Goal: Transaction & Acquisition: Purchase product/service

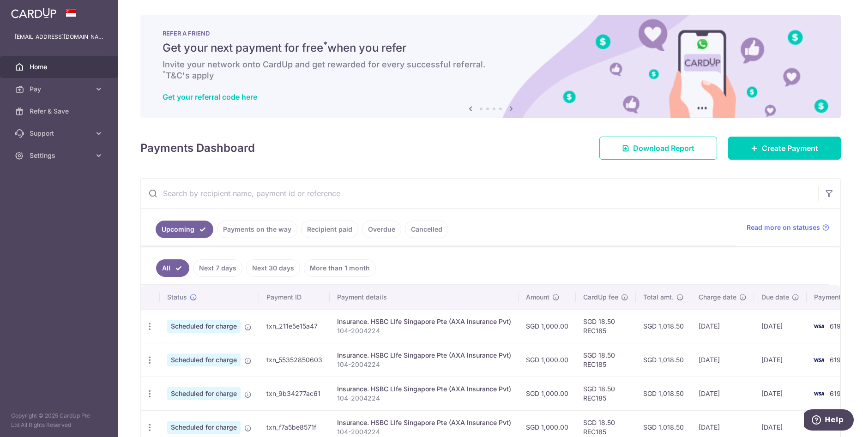
click at [500, 197] on input "text" at bounding box center [479, 194] width 677 height 30
click at [408, 155] on div "Payments Dashboard Download Report Create Payment" at bounding box center [490, 146] width 700 height 27
click at [408, 192] on input "text" at bounding box center [479, 194] width 677 height 30
click at [36, 90] on span "Pay" at bounding box center [60, 88] width 61 height 9
click at [43, 111] on span "Payments" at bounding box center [60, 111] width 61 height 9
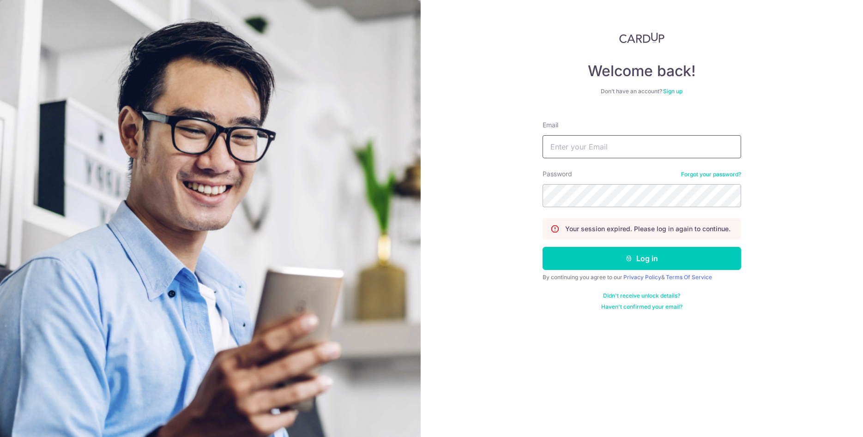
click at [590, 148] on input "Email" at bounding box center [641, 146] width 198 height 23
type input "[EMAIL_ADDRESS][DOMAIN_NAME]"
click at [633, 255] on button "Log in" at bounding box center [641, 258] width 198 height 23
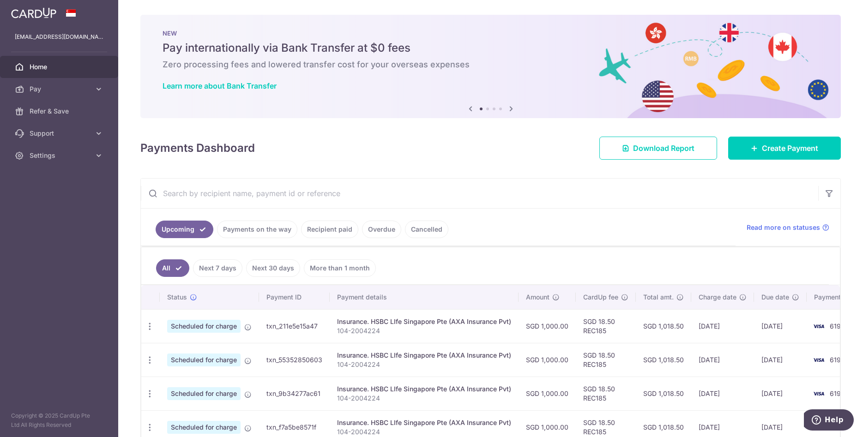
scroll to position [52, 0]
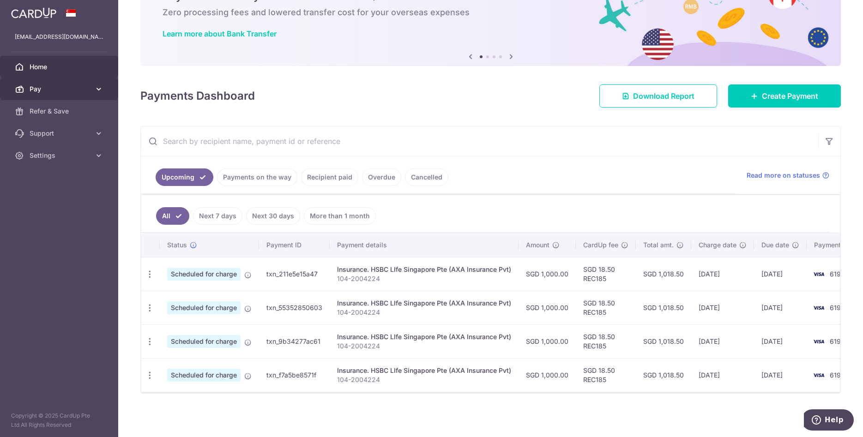
click at [49, 90] on span "Pay" at bounding box center [60, 88] width 61 height 9
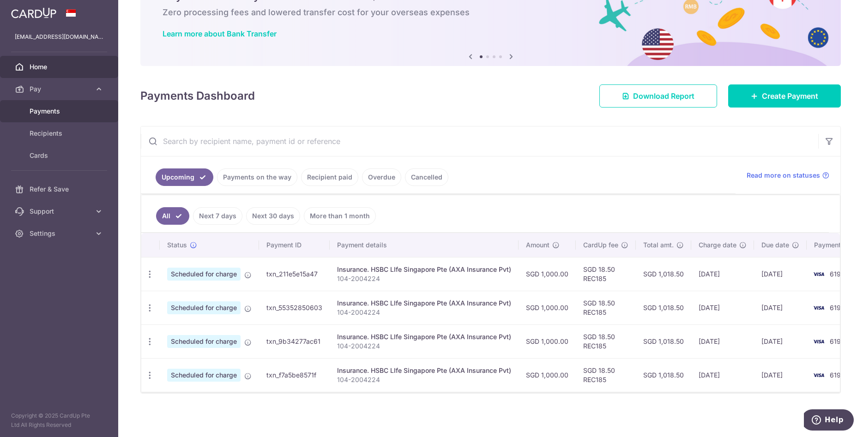
click at [47, 112] on span "Payments" at bounding box center [60, 111] width 61 height 9
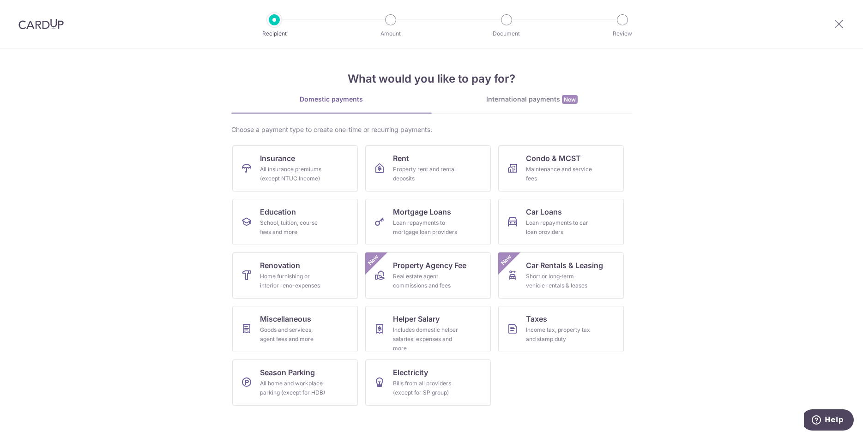
click at [44, 25] on img at bounding box center [40, 23] width 45 height 11
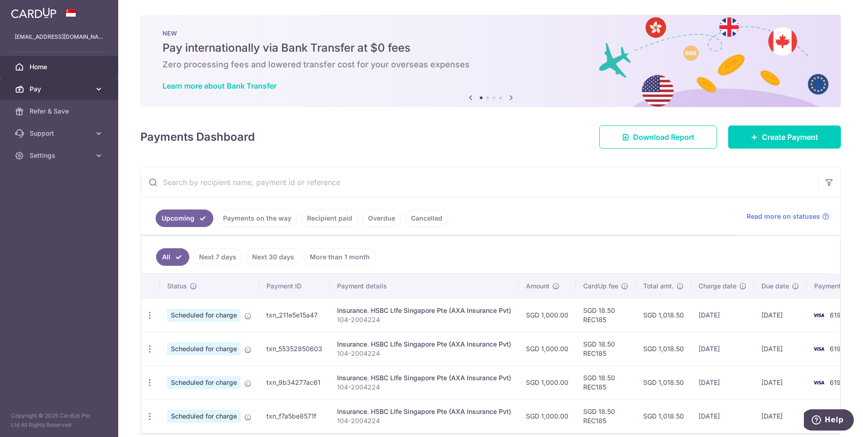
click at [44, 90] on span "Pay" at bounding box center [60, 88] width 61 height 9
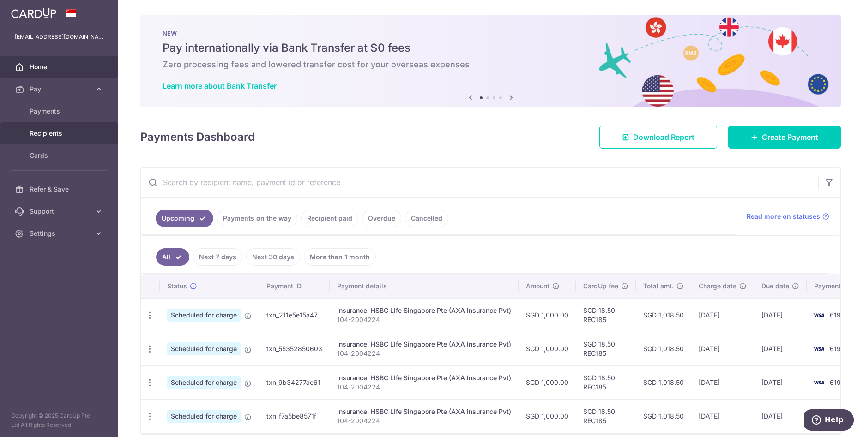
click at [48, 136] on span "Recipients" at bounding box center [60, 133] width 61 height 9
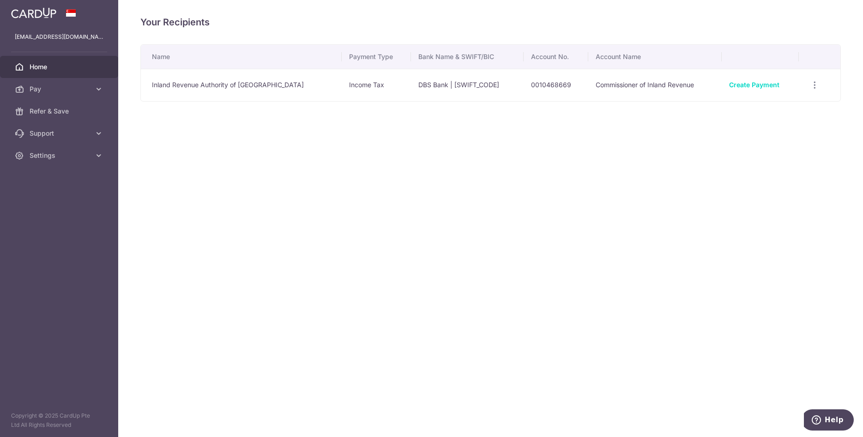
click at [49, 68] on span "Home" at bounding box center [60, 66] width 61 height 9
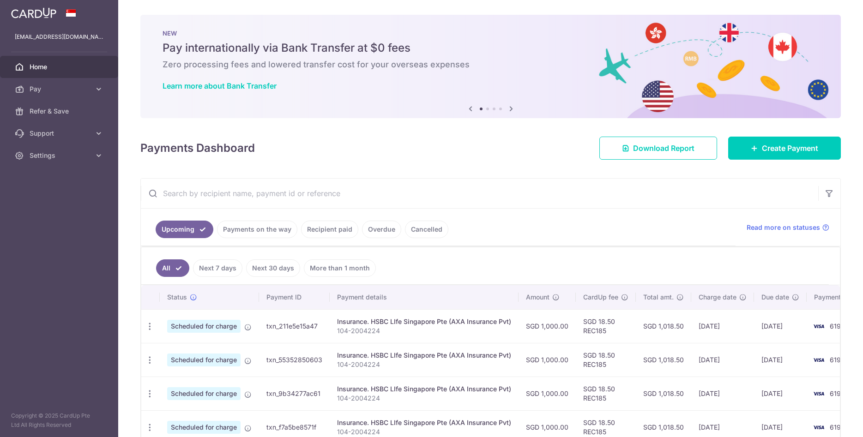
click at [41, 88] on span "Pay" at bounding box center [60, 88] width 61 height 9
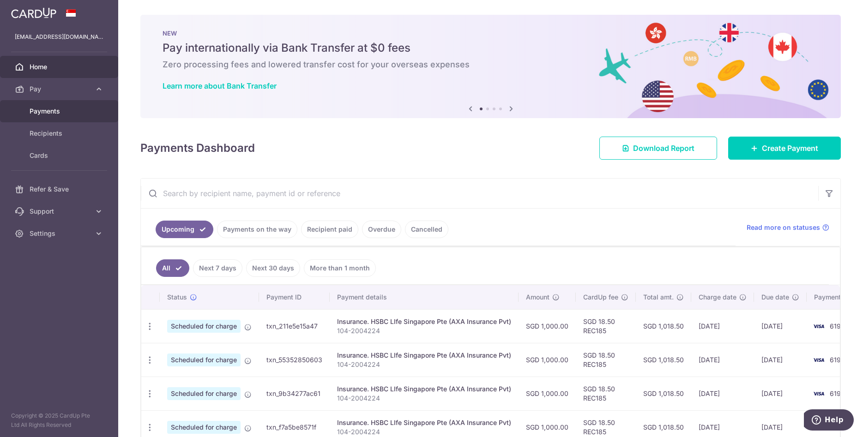
click at [42, 111] on span "Payments" at bounding box center [60, 111] width 61 height 9
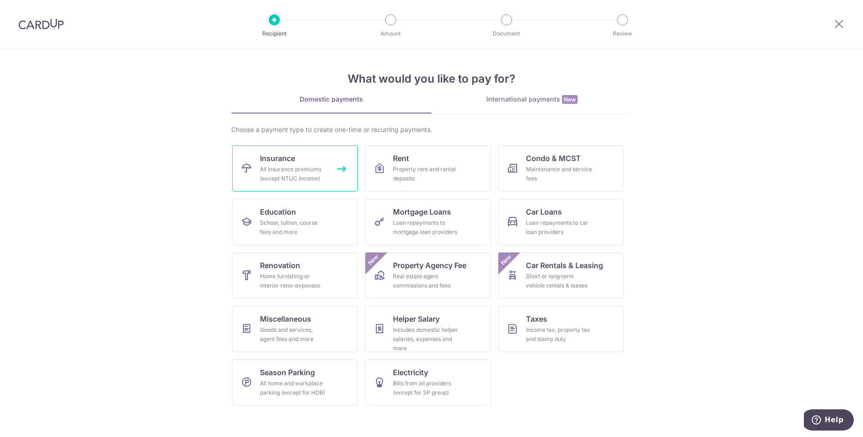
click at [303, 176] on div "All insurance premiums (except NTUC Income)" at bounding box center [293, 174] width 66 height 18
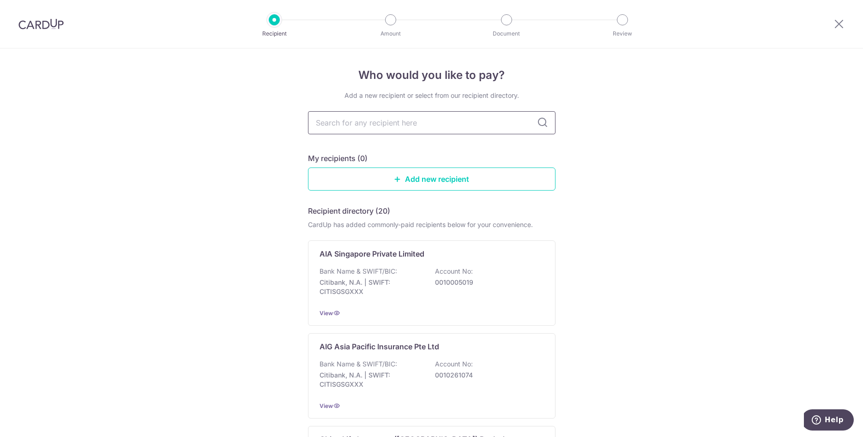
click at [368, 120] on input "text" at bounding box center [431, 122] width 247 height 23
type input "singlife"
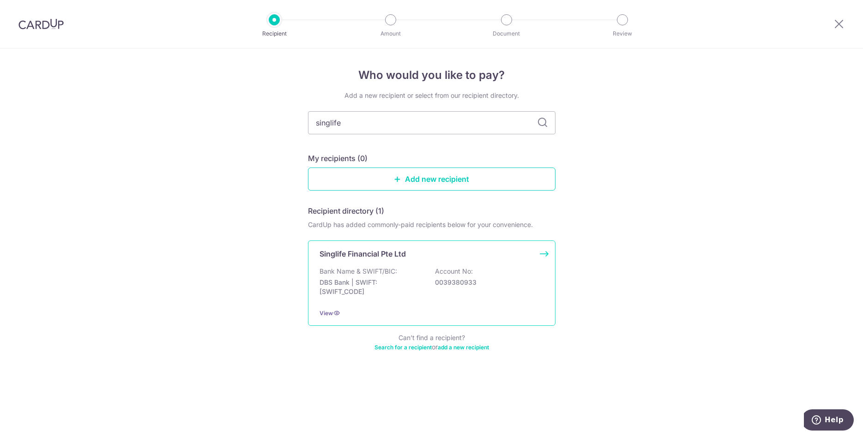
click at [395, 255] on p "Singlife Financial Pte Ltd" at bounding box center [362, 253] width 86 height 11
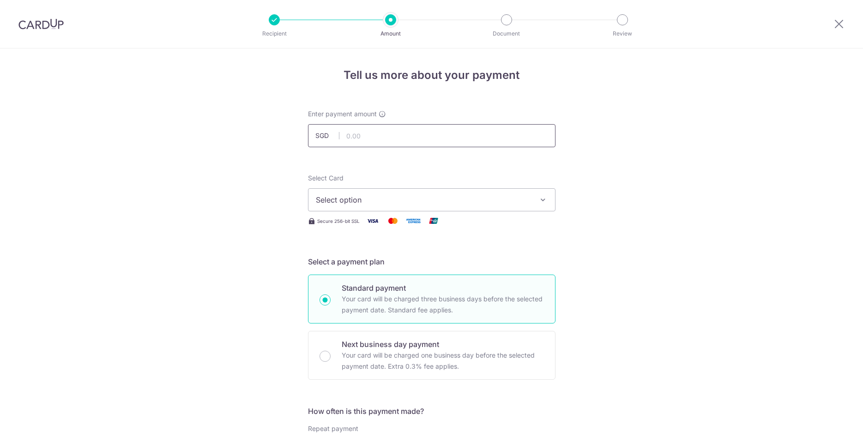
click at [374, 138] on input "text" at bounding box center [431, 135] width 247 height 23
paste input "243.55"
type input "243.55"
click at [371, 197] on span "Select option" at bounding box center [423, 199] width 215 height 11
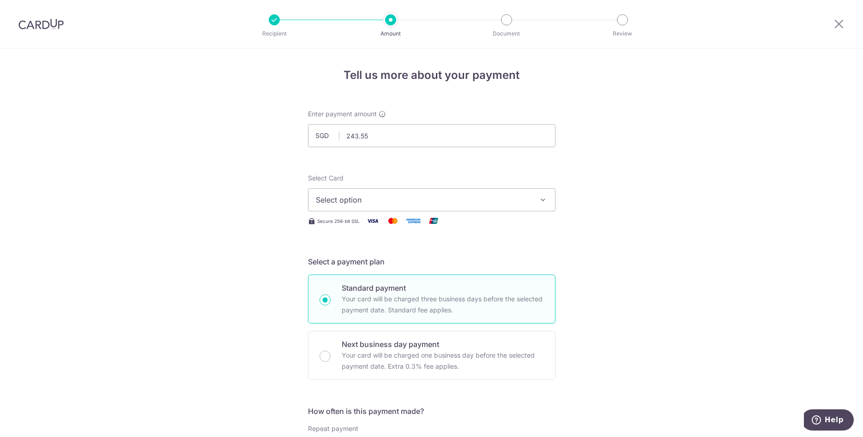
click at [410, 199] on span "Select option" at bounding box center [423, 199] width 215 height 11
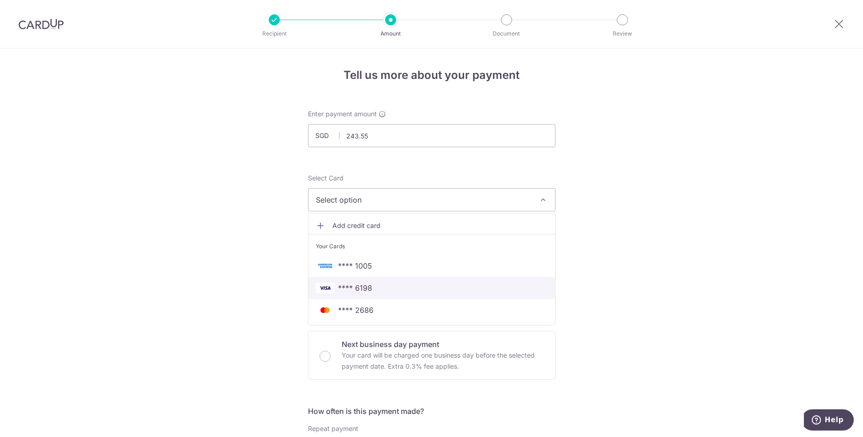
click at [365, 290] on span "**** 6198" at bounding box center [355, 287] width 34 height 11
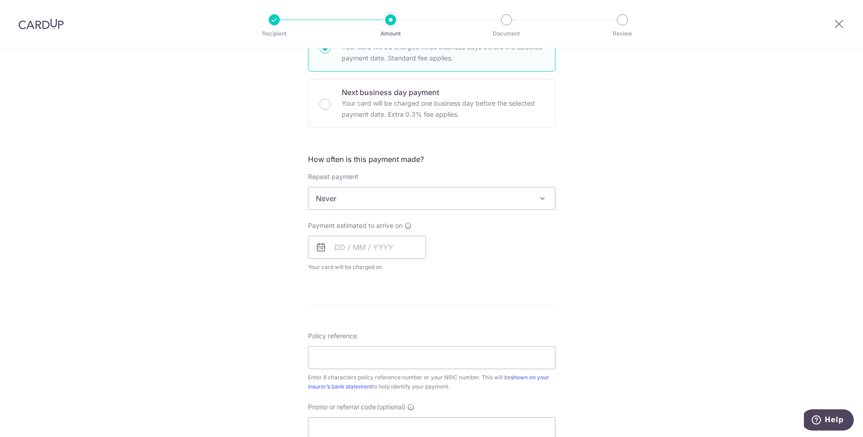
scroll to position [282, 0]
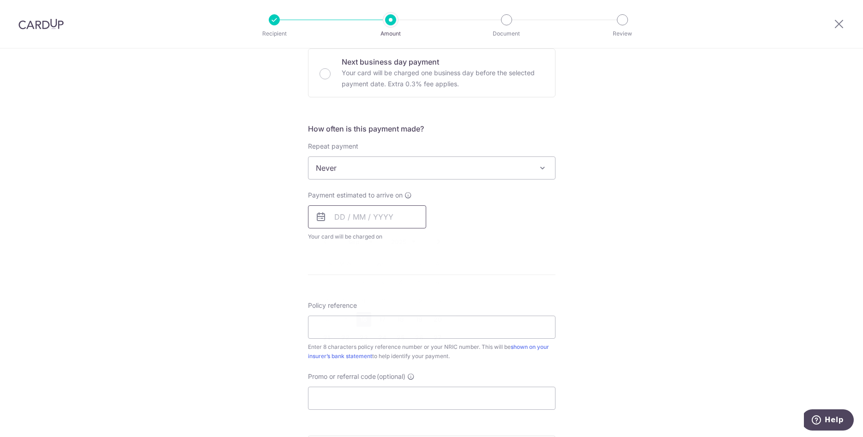
click at [385, 217] on input "text" at bounding box center [367, 216] width 118 height 23
click at [366, 321] on link "16" at bounding box center [363, 319] width 15 height 15
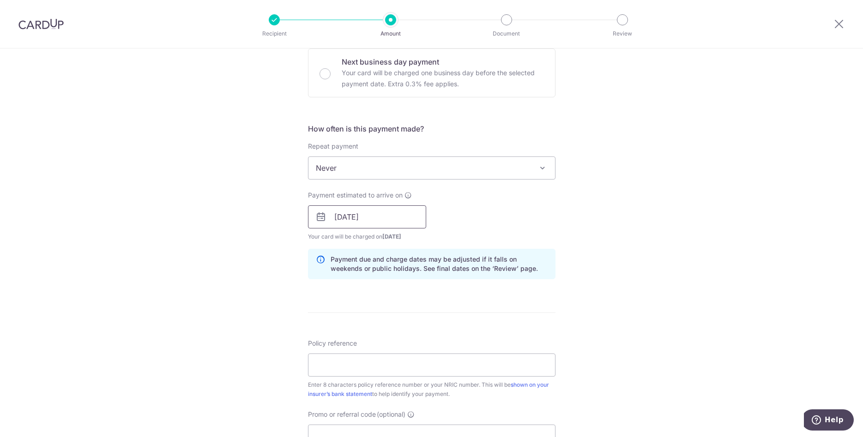
click at [396, 215] on input "[DATE]" at bounding box center [367, 216] width 118 height 23
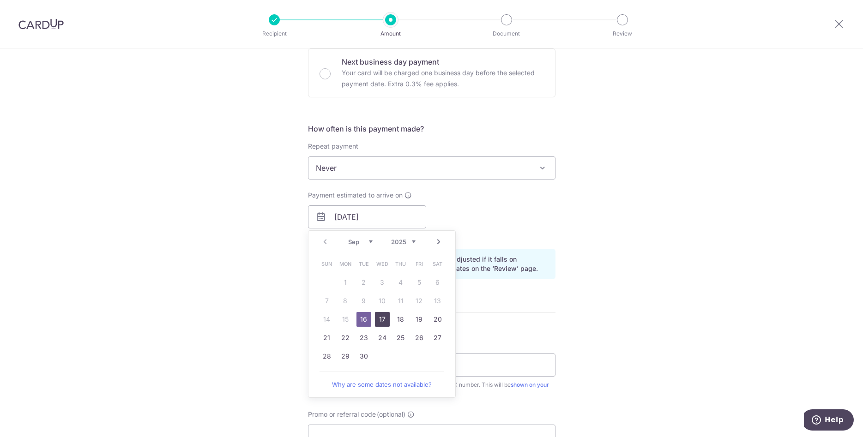
click at [384, 319] on link "17" at bounding box center [382, 319] width 15 height 15
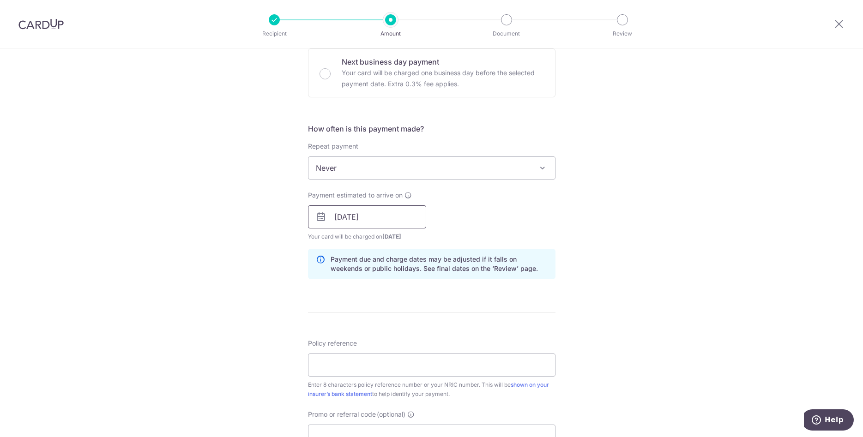
click at [390, 216] on input "17/09/2025" at bounding box center [367, 216] width 118 height 23
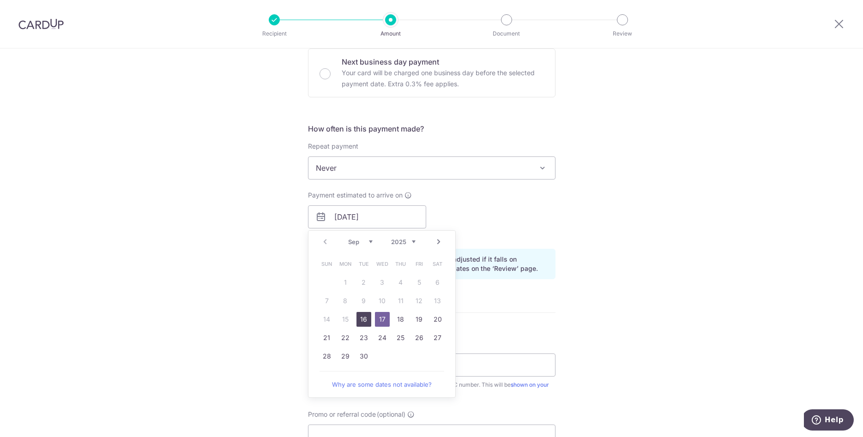
click at [362, 320] on link "16" at bounding box center [363, 319] width 15 height 15
type input "[DATE]"
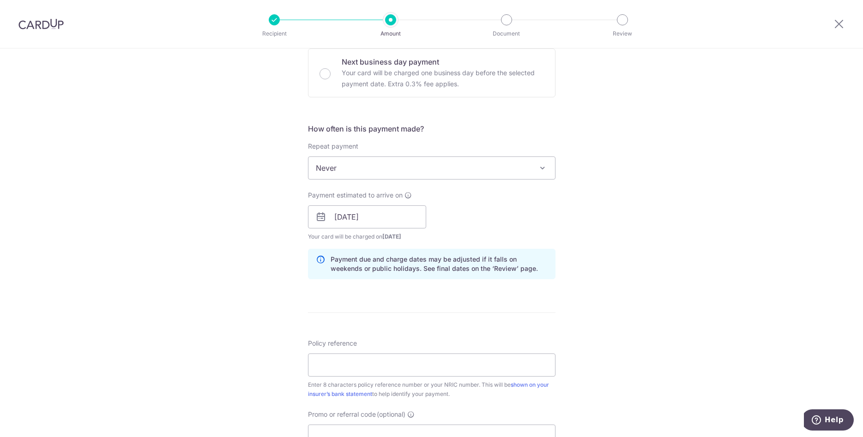
click at [589, 259] on div "Tell us more about your payment Enter payment amount SGD 243.55 243.55 Select C…" at bounding box center [431, 202] width 863 height 873
click at [374, 371] on input "Policy reference" at bounding box center [431, 365] width 247 height 23
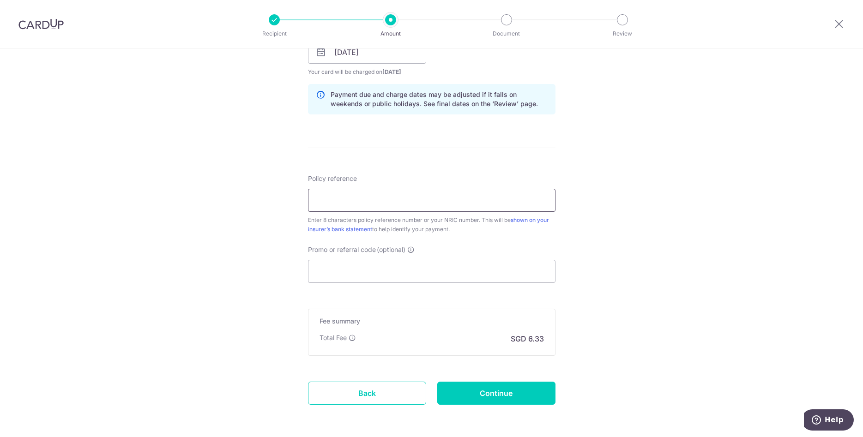
scroll to position [484, 0]
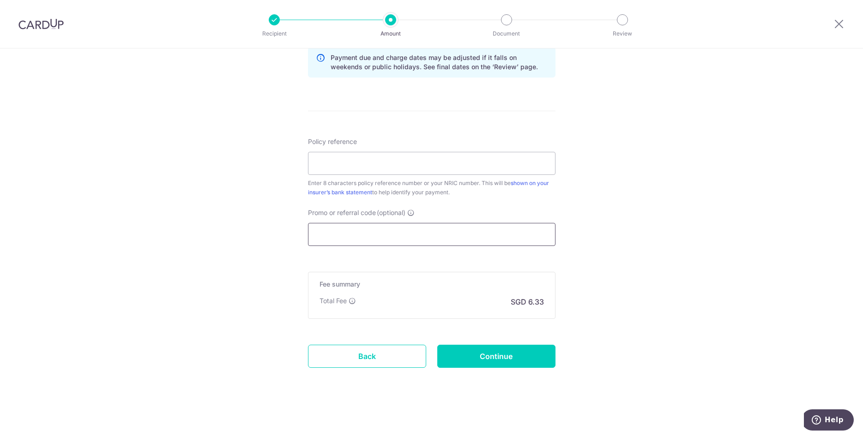
click at [375, 237] on input "Promo or referral code (optional)" at bounding box center [431, 234] width 247 height 23
click at [347, 236] on input "Promo or referral code (optional)" at bounding box center [431, 234] width 247 height 23
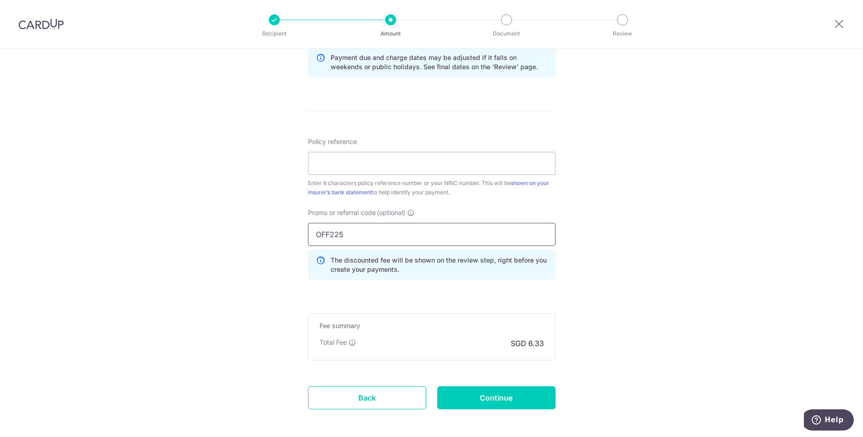
type input "OFF225"
click at [642, 201] on div "Tell us more about your payment Enter payment amount SGD 243.55 243.55 Select C…" at bounding box center [431, 21] width 863 height 914
click at [495, 169] on input "Policy reference" at bounding box center [431, 163] width 247 height 23
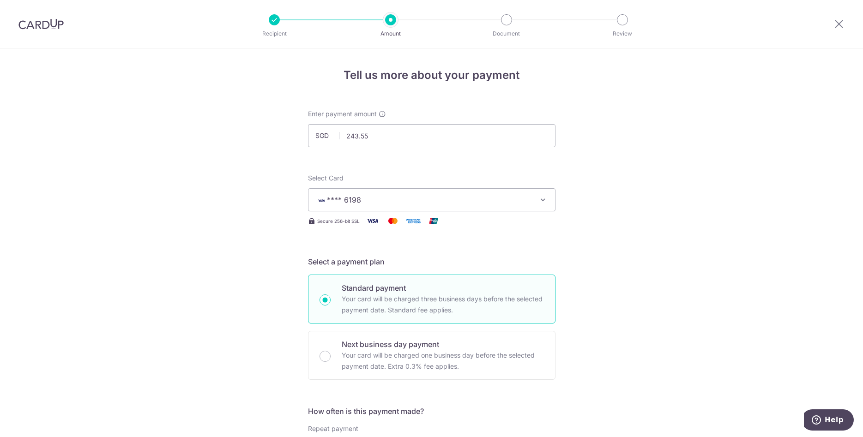
scroll to position [377, 0]
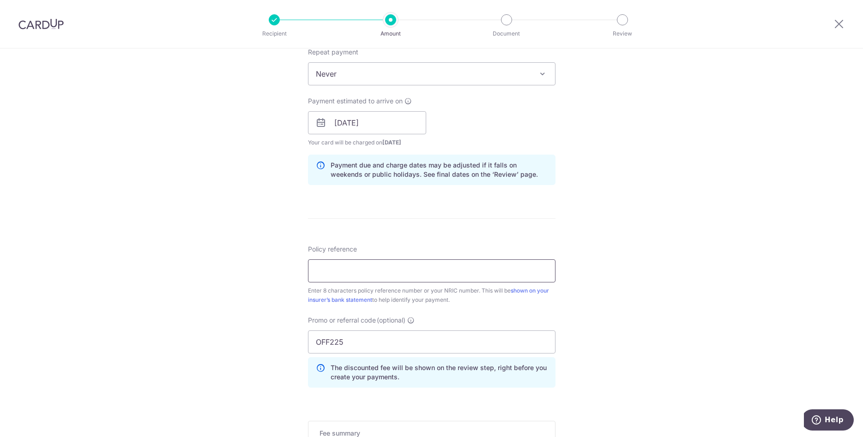
click at [386, 272] on input "Policy reference" at bounding box center [431, 270] width 247 height 23
click at [354, 268] on input "Policy reference" at bounding box center [431, 270] width 247 height 23
paste input "70117211"
type input "70117211"
click at [642, 278] on div "Tell us more about your payment Enter payment amount SGD 243.55 243.55 Select C…" at bounding box center [431, 129] width 863 height 914
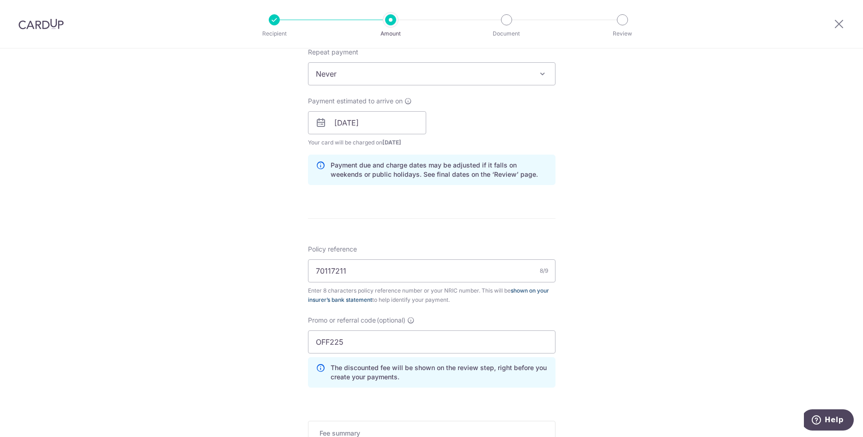
scroll to position [526, 0]
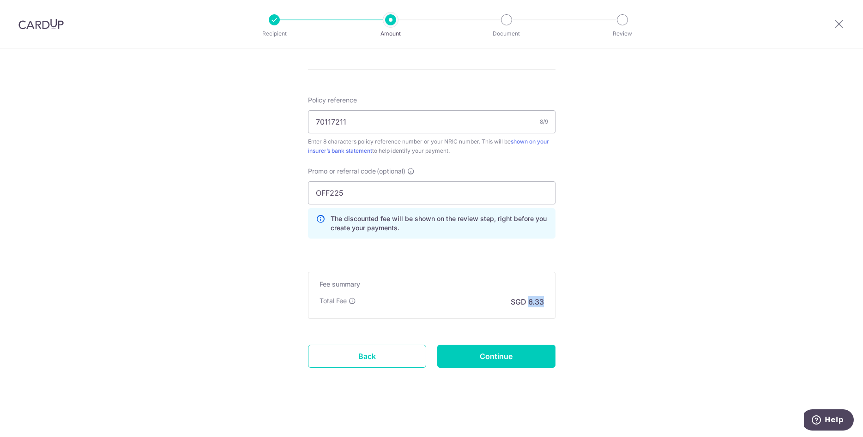
drag, startPoint x: 528, startPoint y: 304, endPoint x: 543, endPoint y: 303, distance: 14.3
click at [543, 303] on p "SGD 6.33" at bounding box center [526, 301] width 33 height 11
click at [498, 359] on input "Continue" at bounding box center [496, 356] width 118 height 23
type input "Create Schedule"
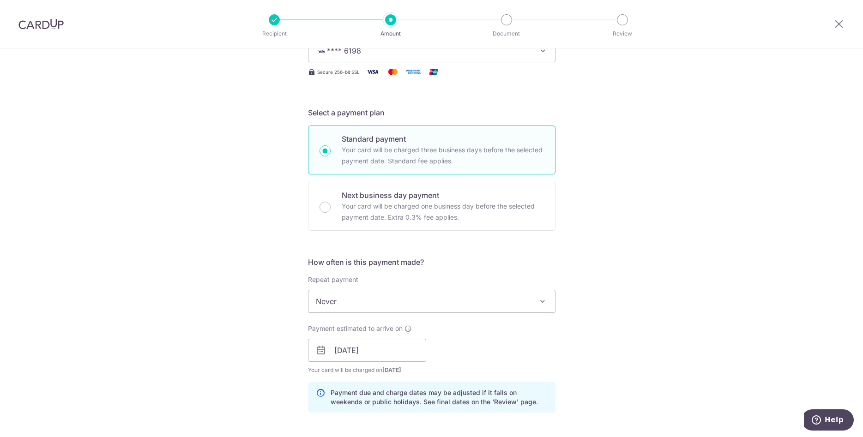
scroll to position [0, 0]
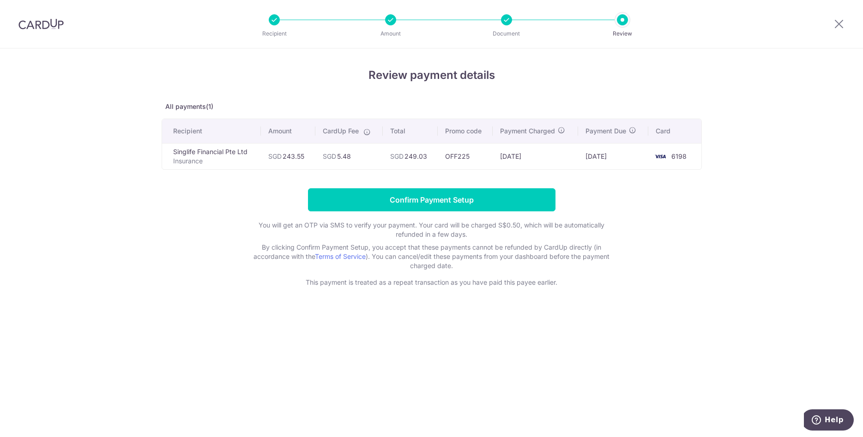
drag, startPoint x: 320, startPoint y: 331, endPoint x: 268, endPoint y: 278, distance: 74.4
click at [321, 331] on div "Review payment details All payments(1) Recipient Amount CardUp Fee Total Promo …" at bounding box center [431, 242] width 863 height 389
click at [366, 160] on td "SGD 5.48" at bounding box center [348, 156] width 67 height 26
click at [198, 191] on form "Confirm Payment Setup You will get an OTP via SMS to verify your payment. Your …" at bounding box center [432, 237] width 540 height 99
drag, startPoint x: 204, startPoint y: 155, endPoint x: 231, endPoint y: 156, distance: 27.7
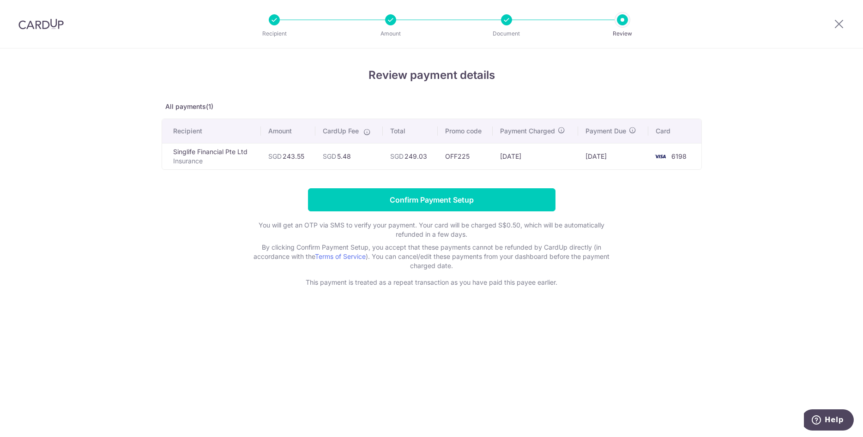
click at [211, 155] on td "Singlife Financial Pte Ltd Insurance" at bounding box center [211, 156] width 99 height 26
drag, startPoint x: 615, startPoint y: 174, endPoint x: 687, endPoint y: 170, distance: 72.6
click at [617, 174] on div "Review payment details All payments(1) Recipient Amount CardUp Fee Total Promo …" at bounding box center [432, 177] width 540 height 220
click at [689, 169] on table "Recipient Amount CardUp Fee Total Promo code Payment Charged Payment Due Card S…" at bounding box center [432, 144] width 540 height 51
drag, startPoint x: 483, startPoint y: 158, endPoint x: 244, endPoint y: 140, distance: 239.7
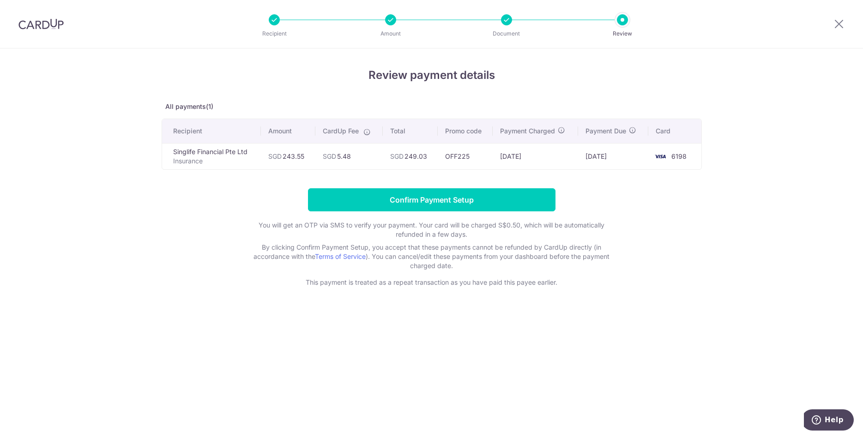
click at [482, 158] on td "OFF225" at bounding box center [465, 156] width 55 height 26
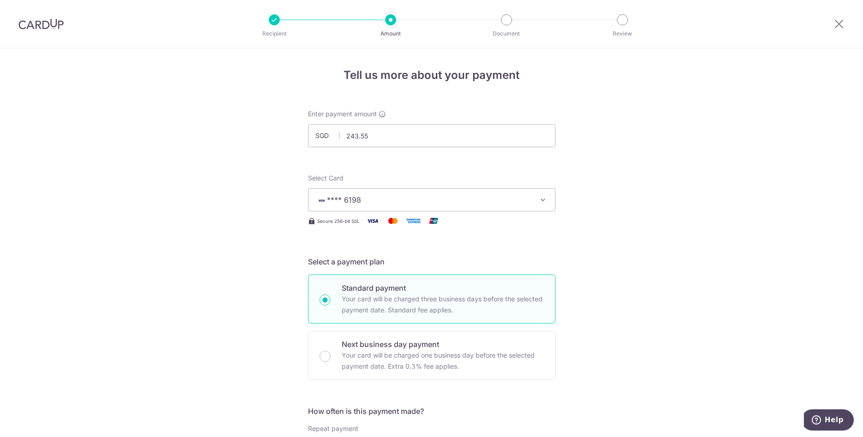
click at [541, 199] on icon "button" at bounding box center [542, 199] width 9 height 9
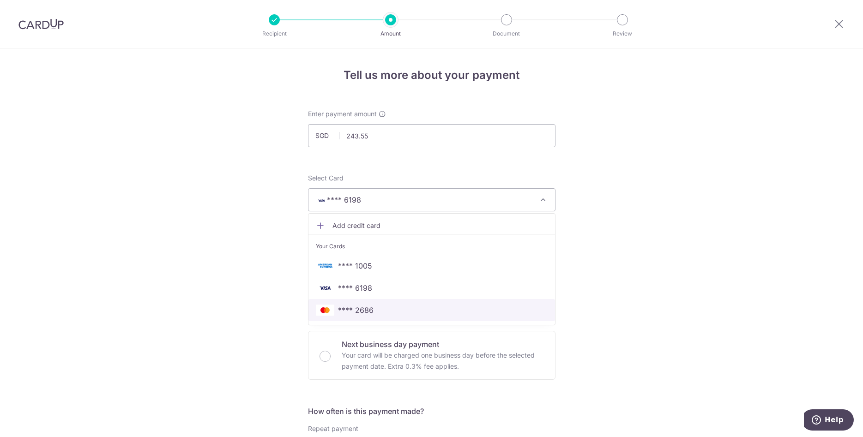
click at [358, 308] on span "**** 2686" at bounding box center [356, 310] width 36 height 11
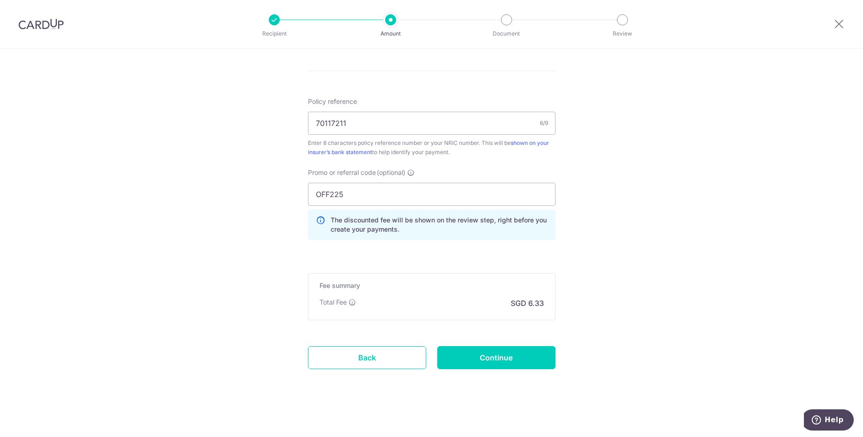
scroll to position [526, 0]
click at [497, 355] on input "Continue" at bounding box center [496, 356] width 118 height 23
type input "Update Schedule"
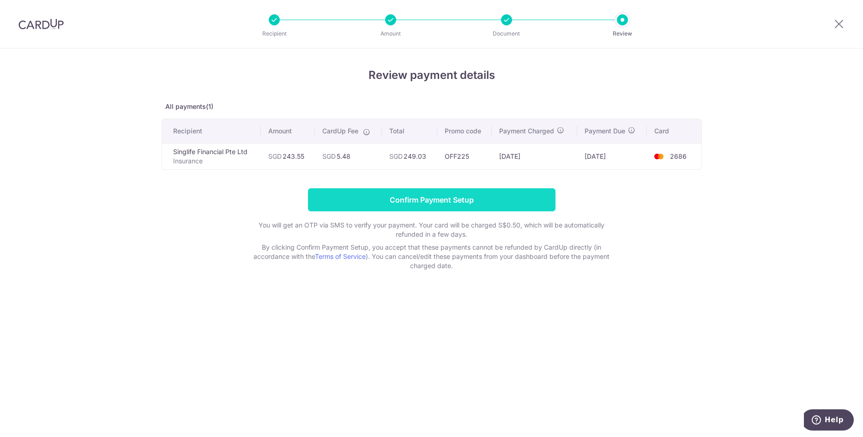
click at [437, 198] on input "Confirm Payment Setup" at bounding box center [431, 199] width 247 height 23
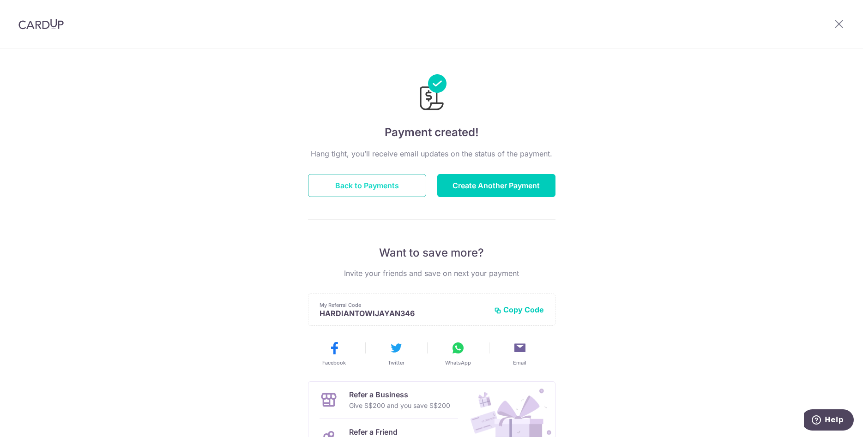
click at [386, 189] on button "Back to Payments" at bounding box center [367, 185] width 118 height 23
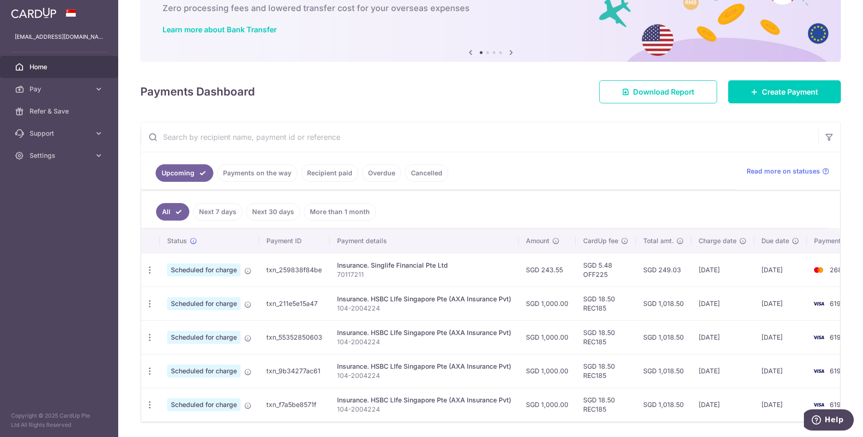
scroll to position [86, 0]
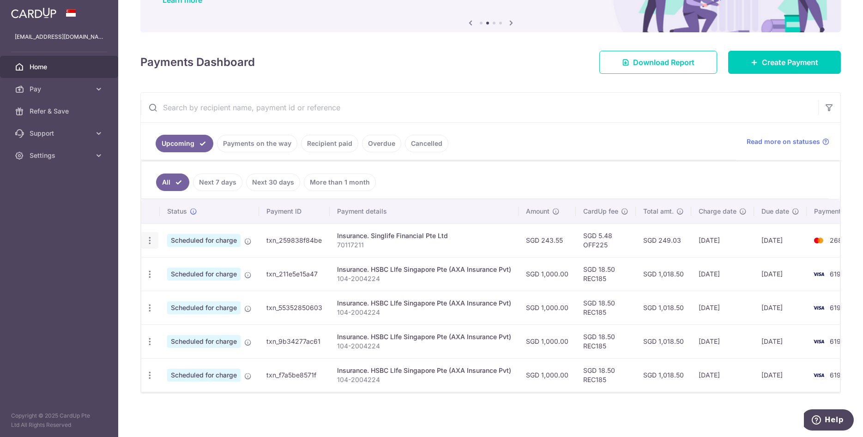
click at [150, 241] on icon "button" at bounding box center [150, 241] width 10 height 10
